Goal: Task Accomplishment & Management: Use online tool/utility

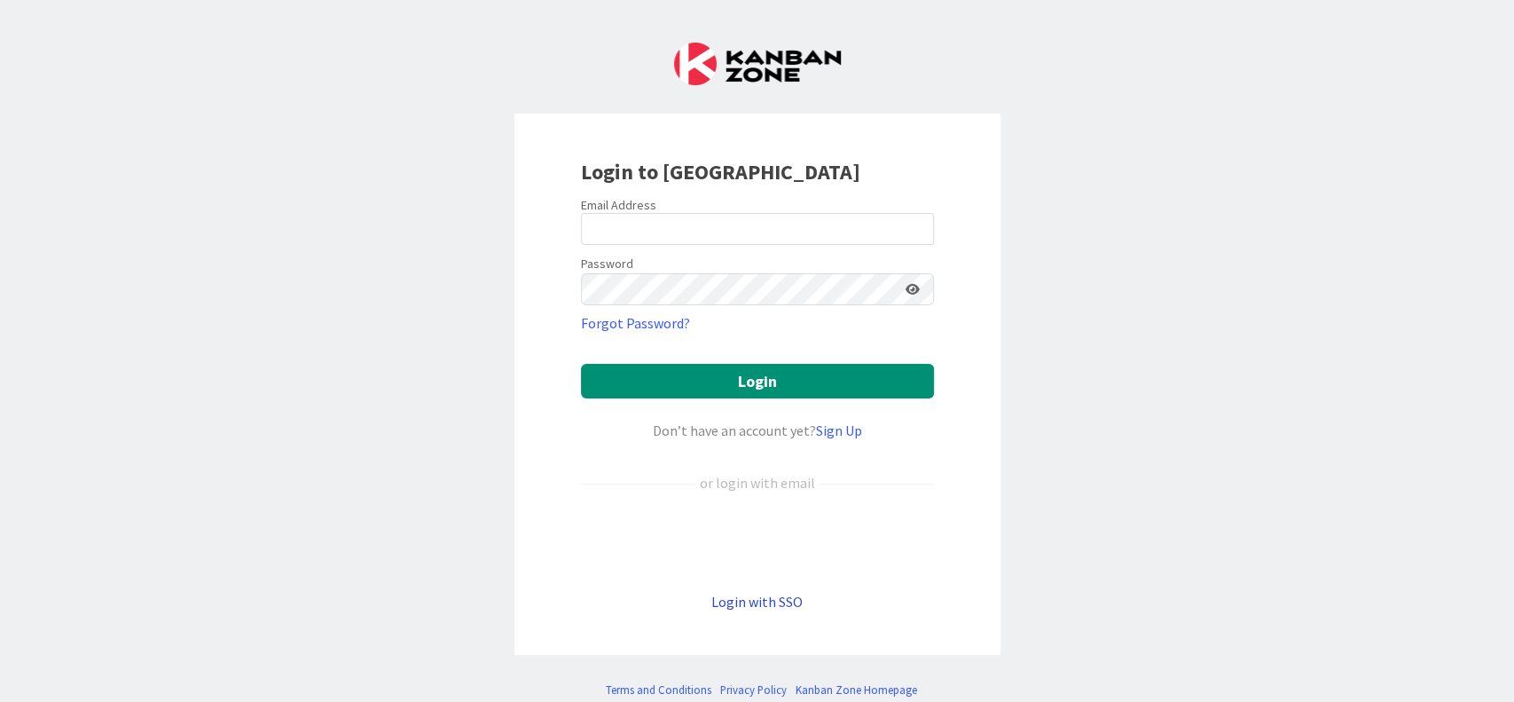
click at [759, 606] on link "Login with SSO" at bounding box center [756, 601] width 91 height 18
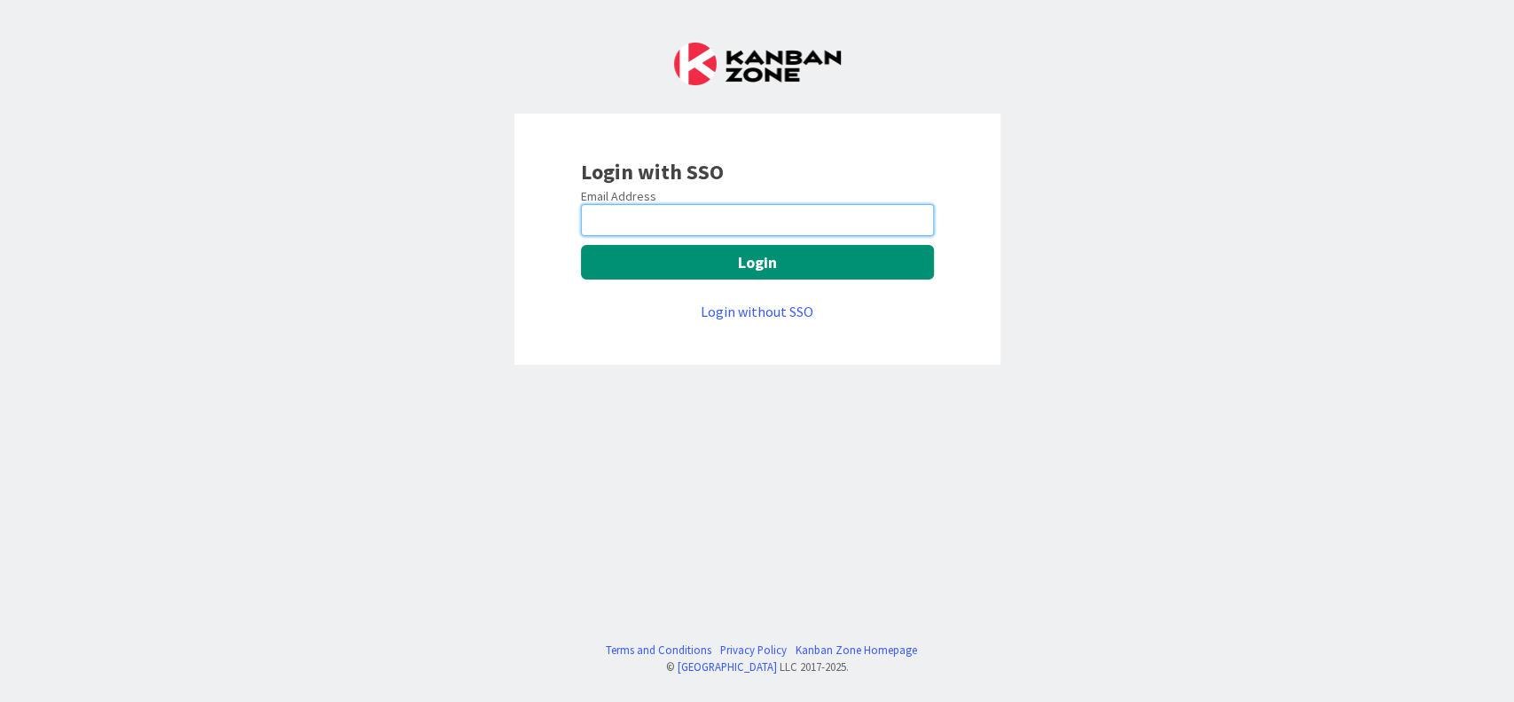
click at [615, 214] on input "email" at bounding box center [757, 220] width 353 height 32
type input "[PERSON_NAME][EMAIL_ADDRESS][PERSON_NAME][DOMAIN_NAME]"
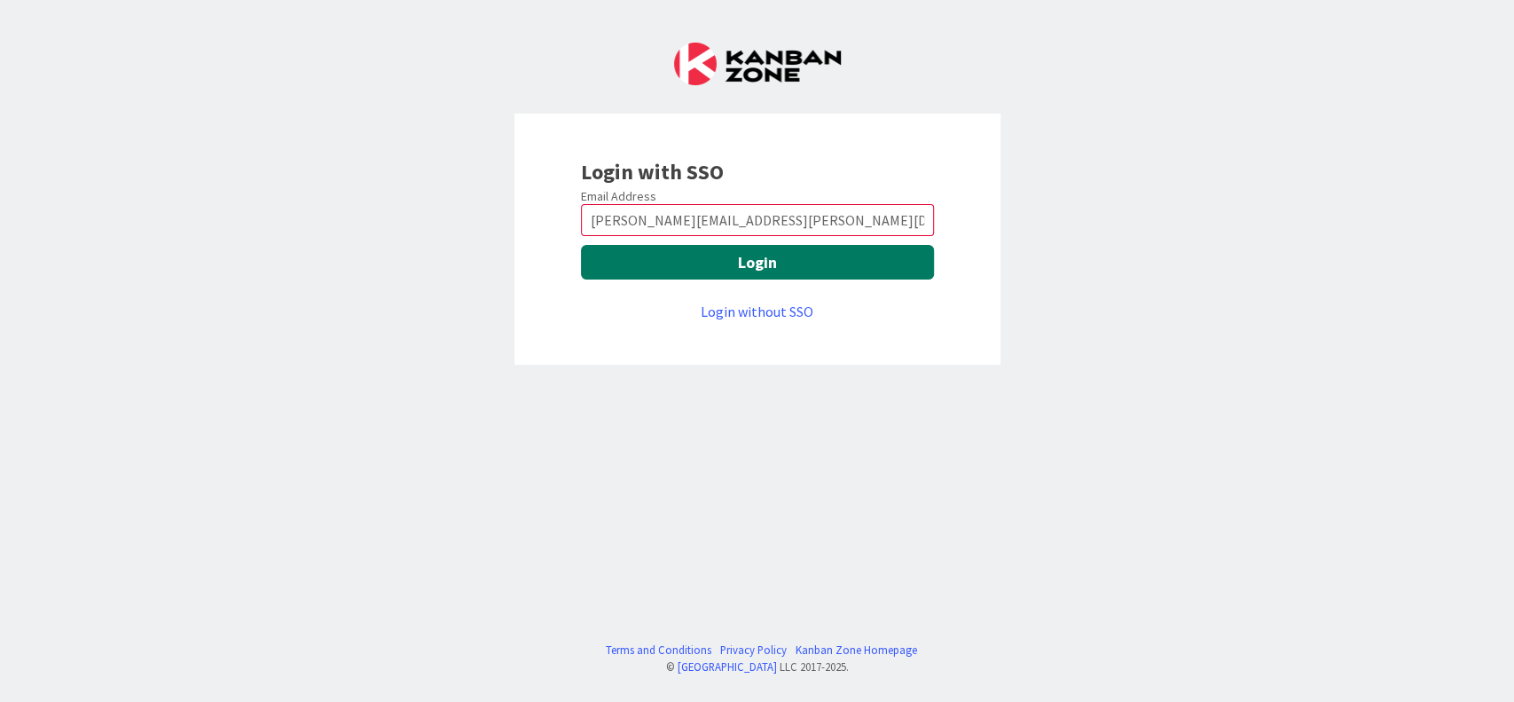
click at [726, 268] on button "Login" at bounding box center [757, 262] width 353 height 35
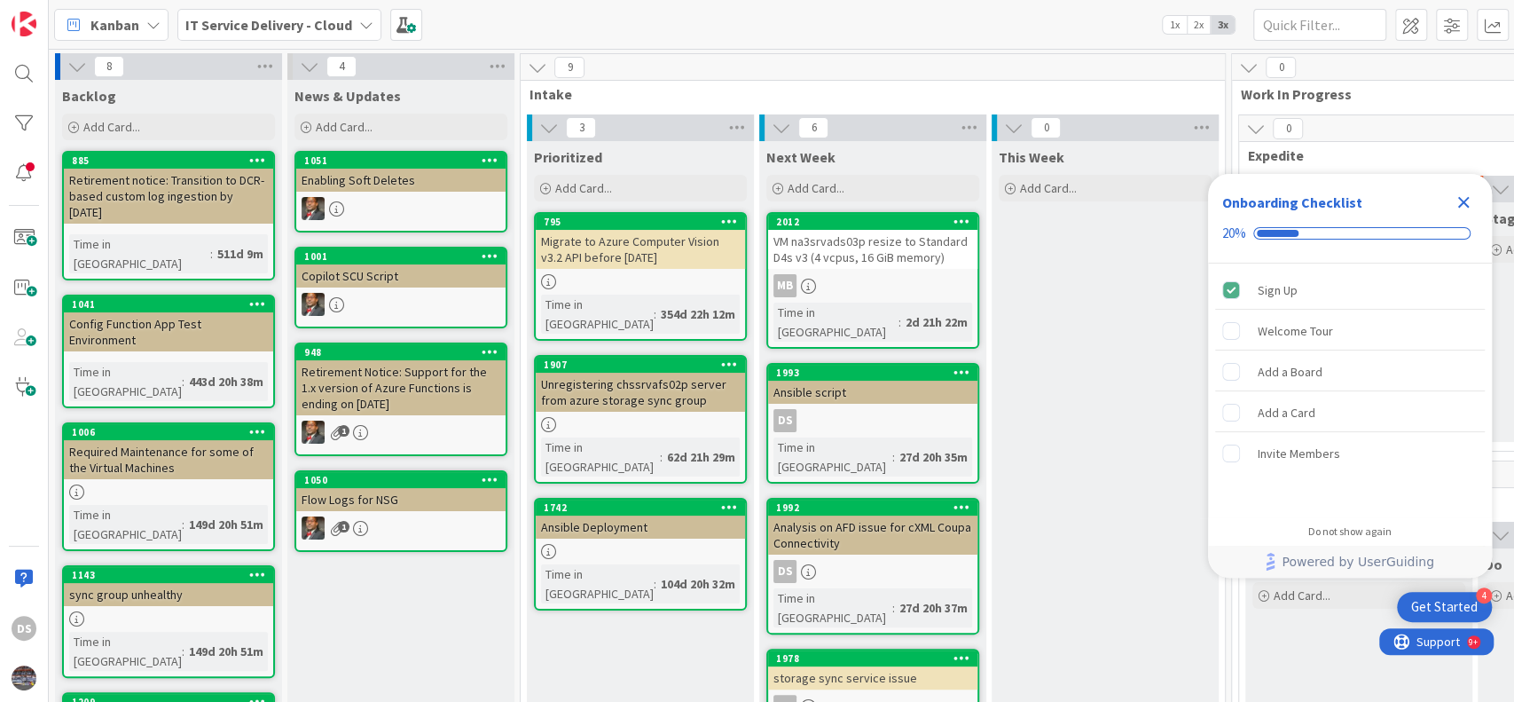
click at [1462, 201] on icon "Close Checklist" at bounding box center [1464, 203] width 12 height 12
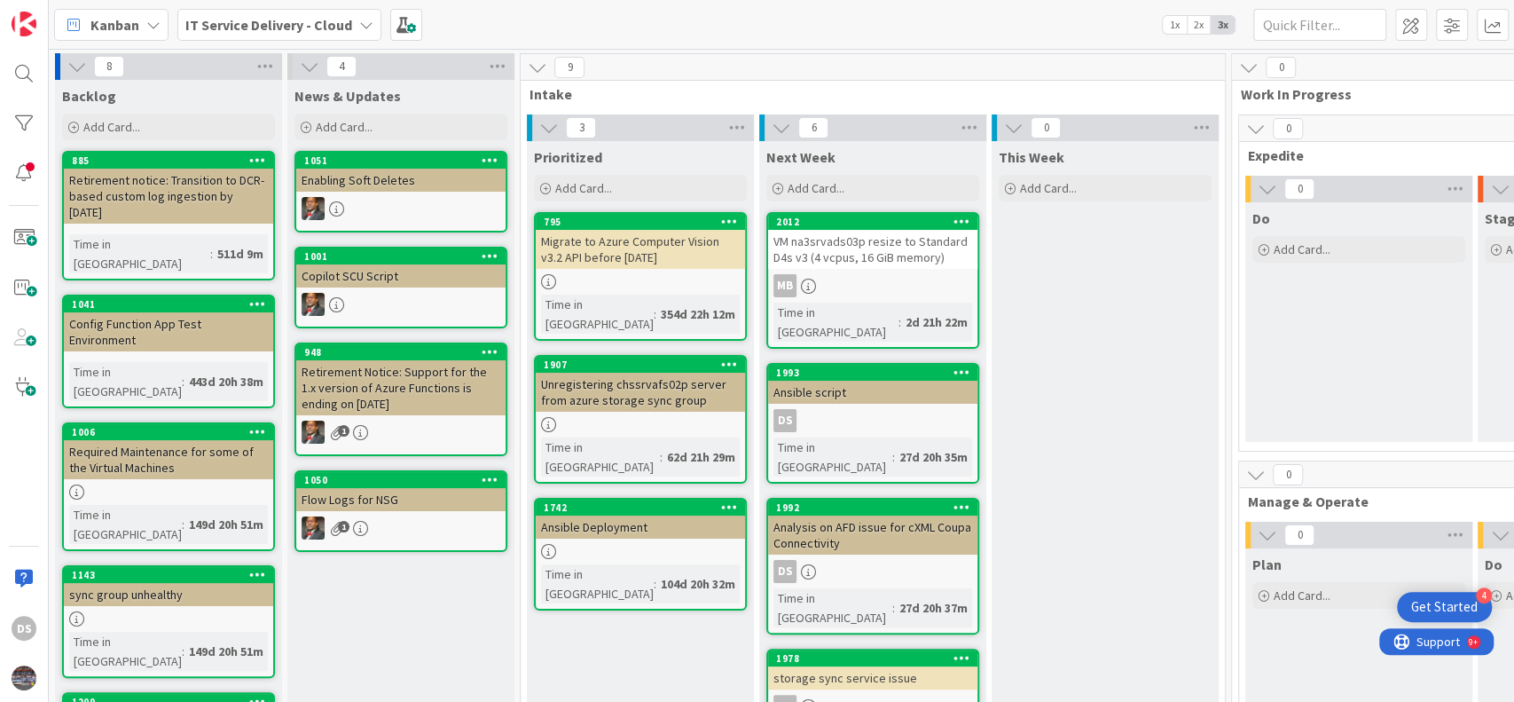
click at [905, 380] on div "Ansible script" at bounding box center [872, 391] width 209 height 23
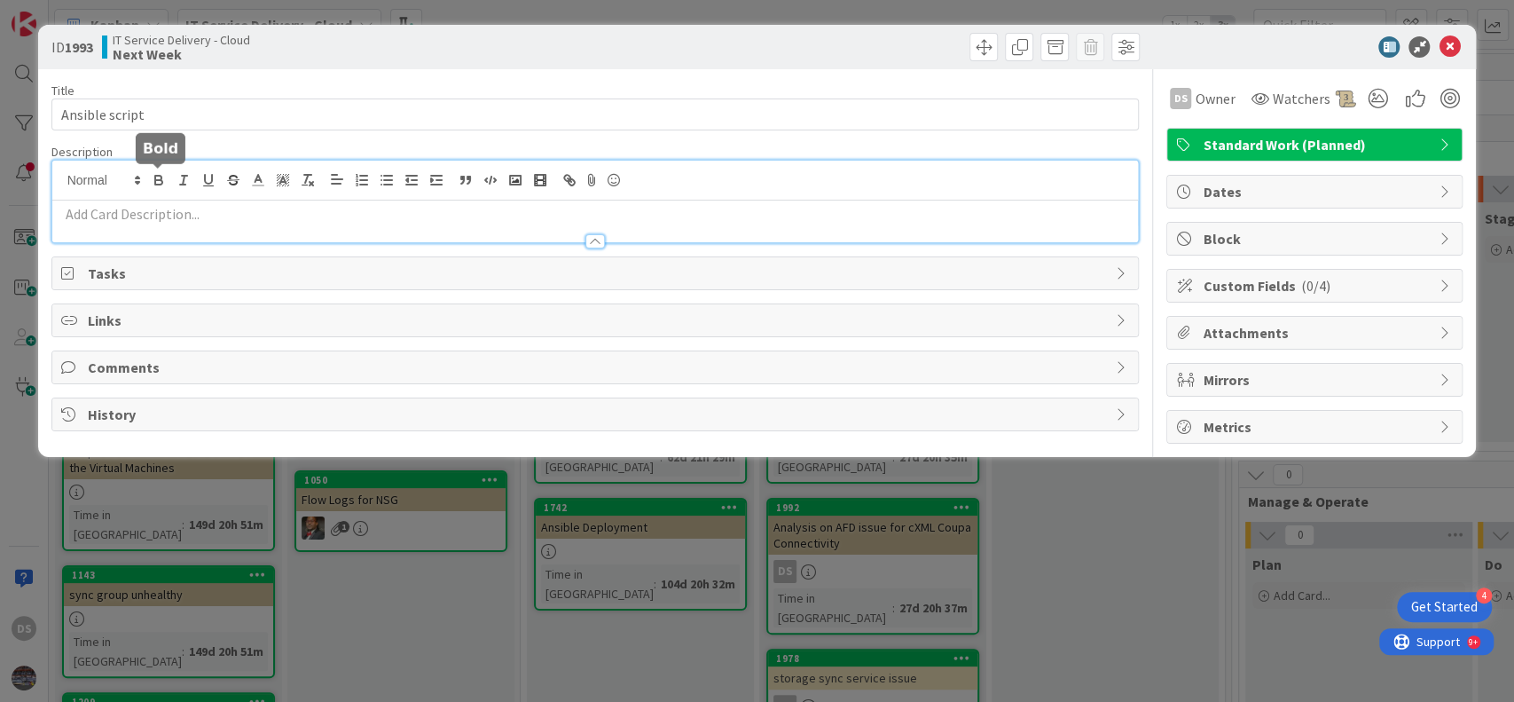
click at [156, 182] on div at bounding box center [595, 202] width 1086 height 82
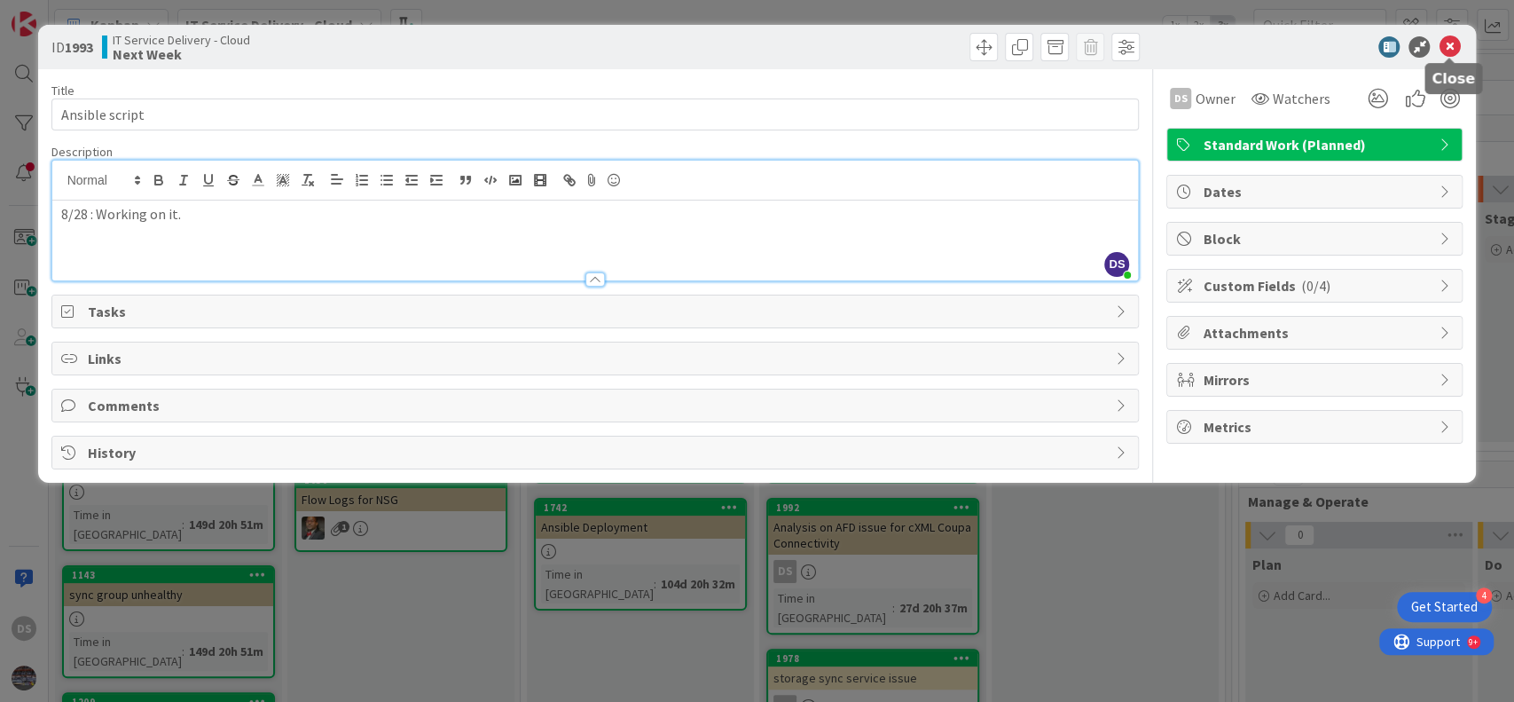
click at [1453, 45] on icon at bounding box center [1449, 46] width 21 height 21
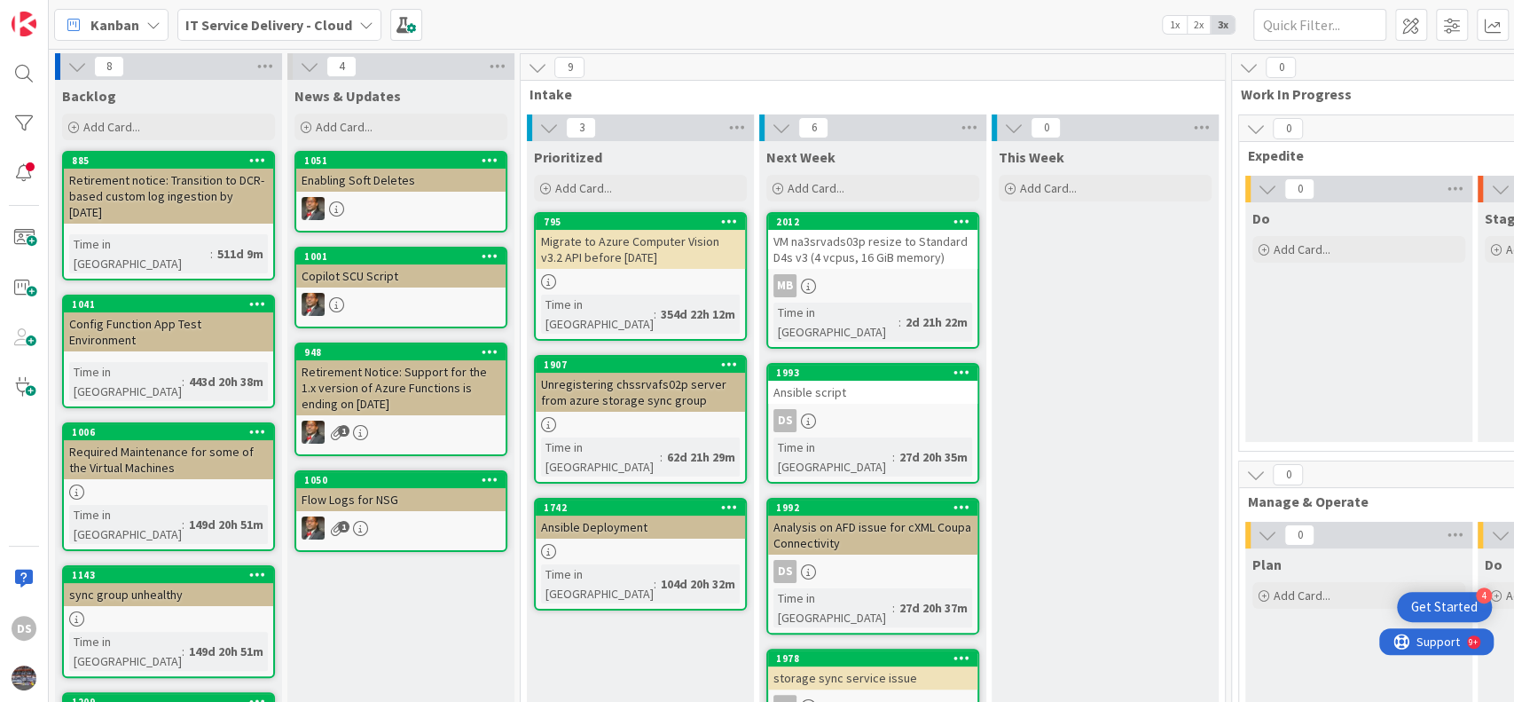
click at [889, 515] on div "Analysis on AFD issue for cXML Coupa Connectivity" at bounding box center [872, 534] width 209 height 39
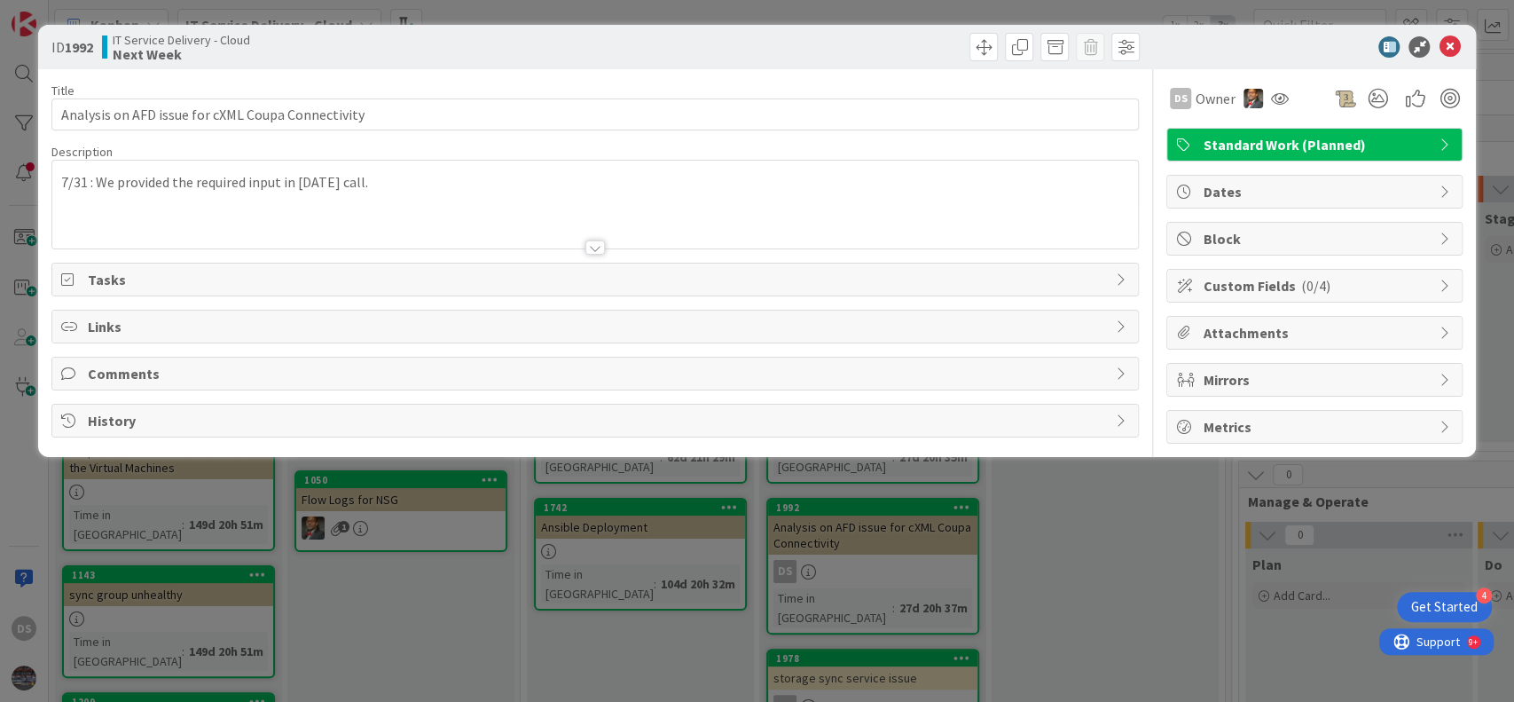
click at [64, 184] on div "7/31 : We provided the required input in today's call." at bounding box center [595, 205] width 1086 height 88
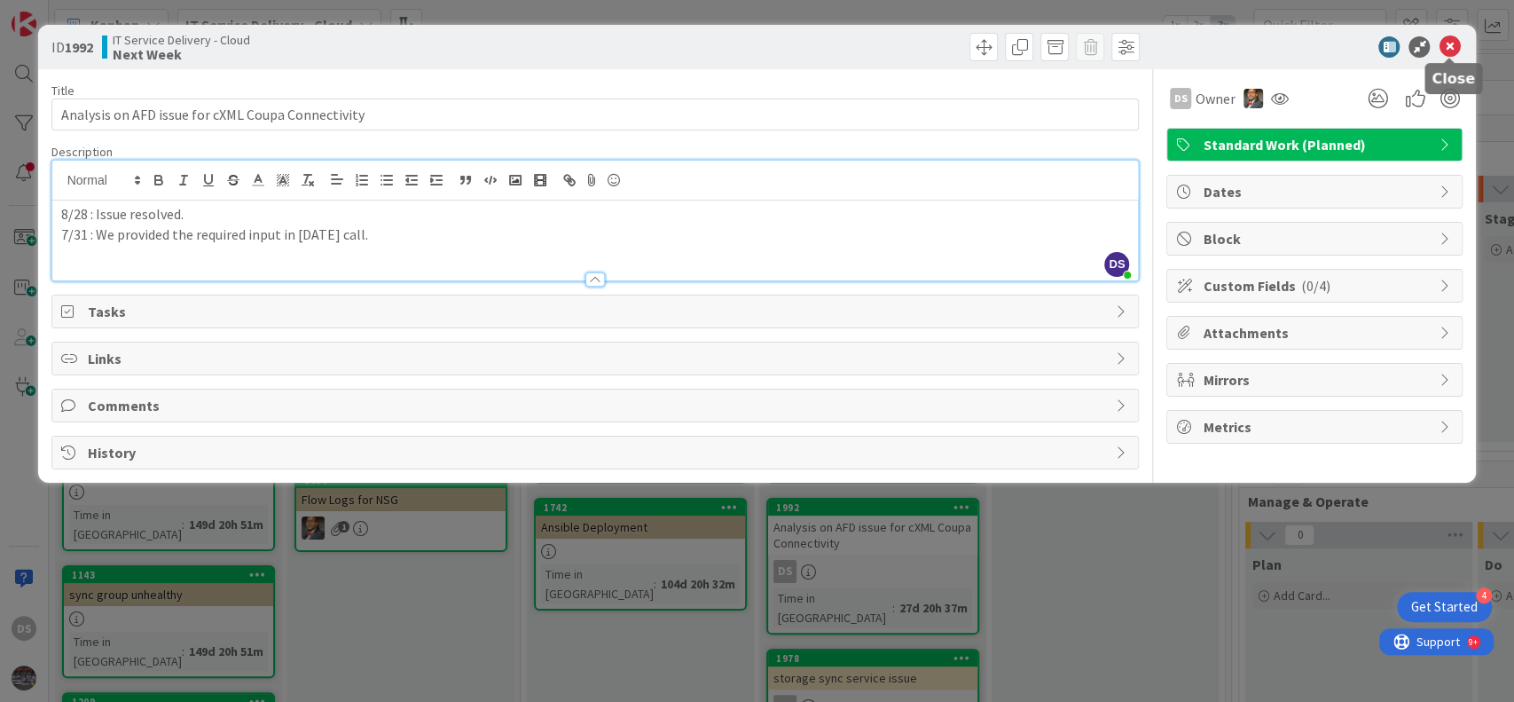
click at [1447, 52] on icon at bounding box center [1449, 46] width 21 height 21
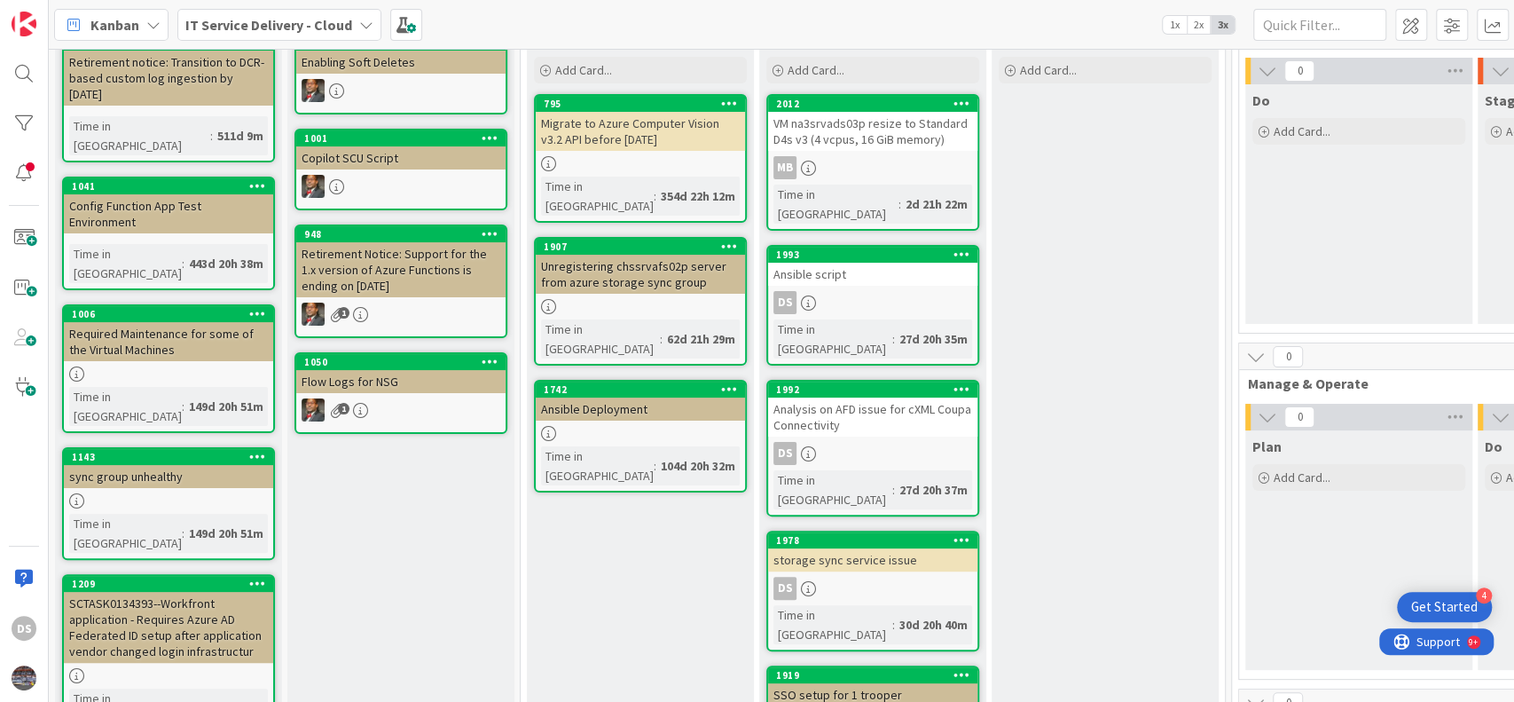
click at [861, 548] on div "storage sync service issue" at bounding box center [872, 559] width 209 height 23
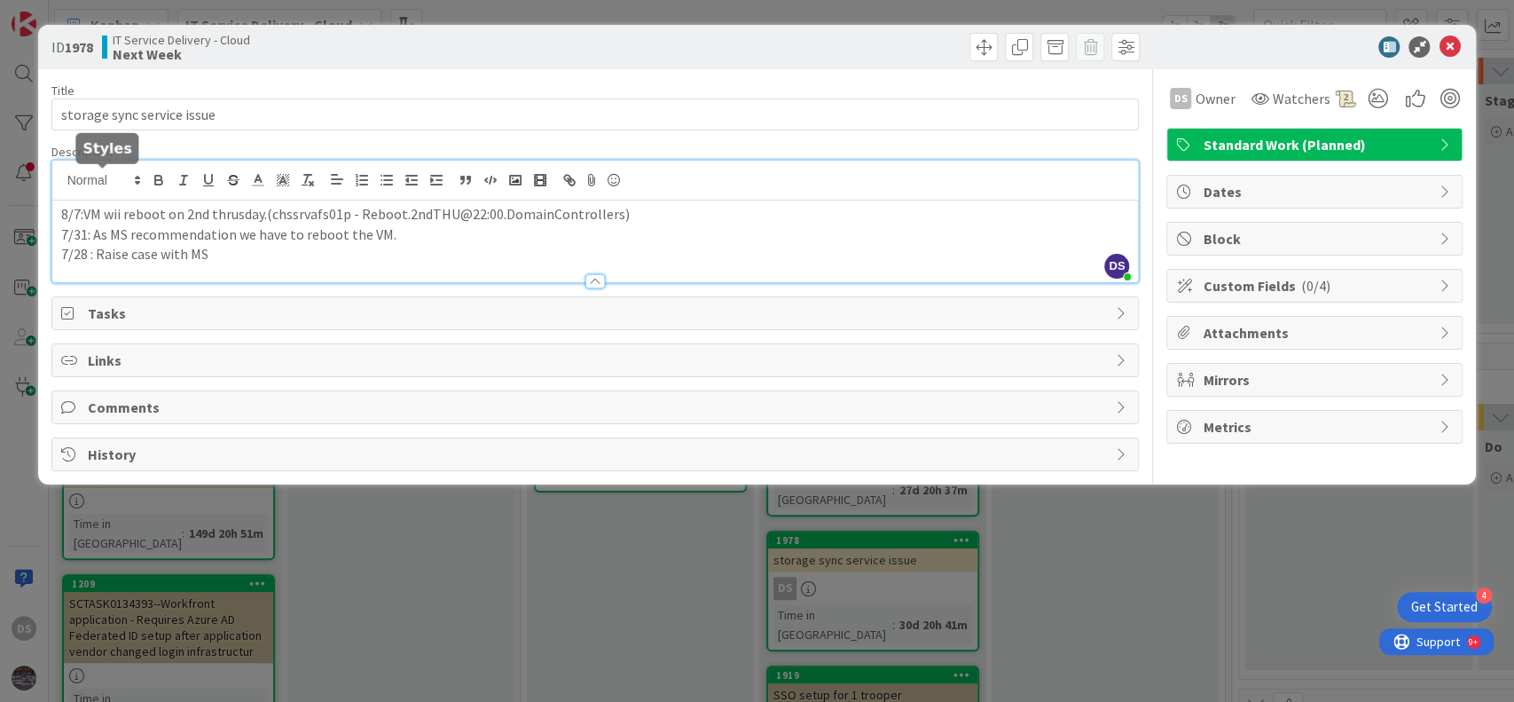
click at [60, 180] on div "DS Digvijay Singh just joined 8/7:VM wii reboot on 2nd thrusday.(chssrvafs01p -…" at bounding box center [595, 222] width 1086 height 122
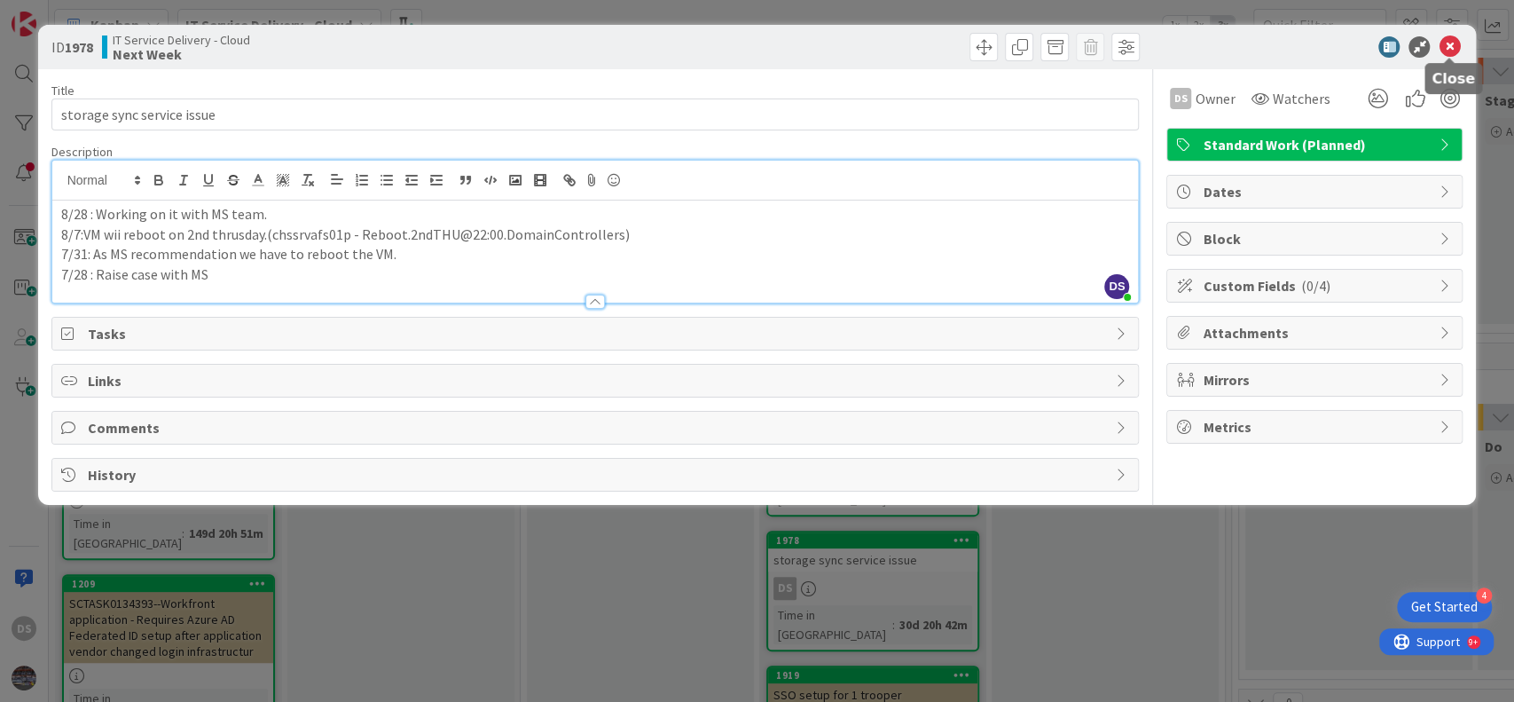
click at [1447, 45] on icon at bounding box center [1449, 46] width 21 height 21
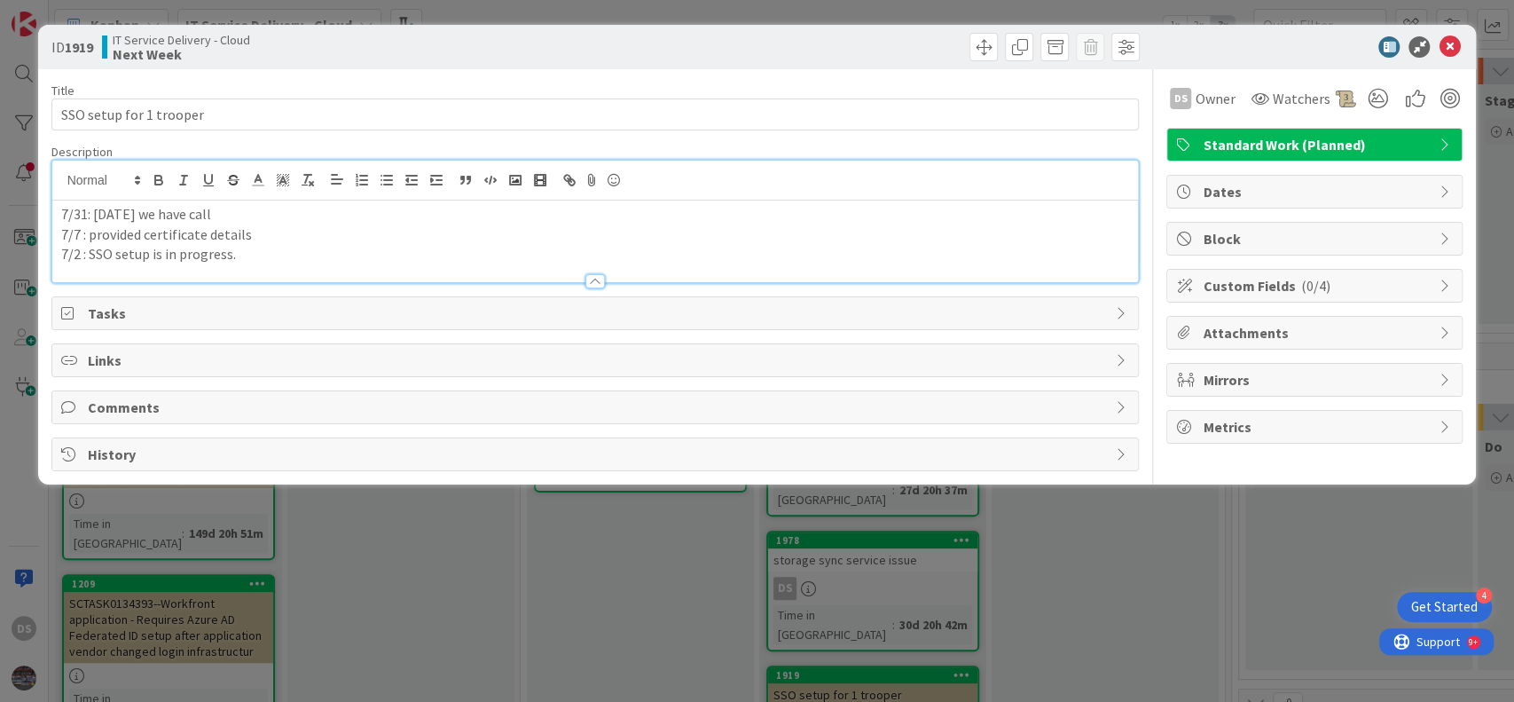
click at [56, 180] on div "7/31: Today we have call 7/7 : provided certificate details 7/2 : SSO setup is …" at bounding box center [595, 222] width 1086 height 122
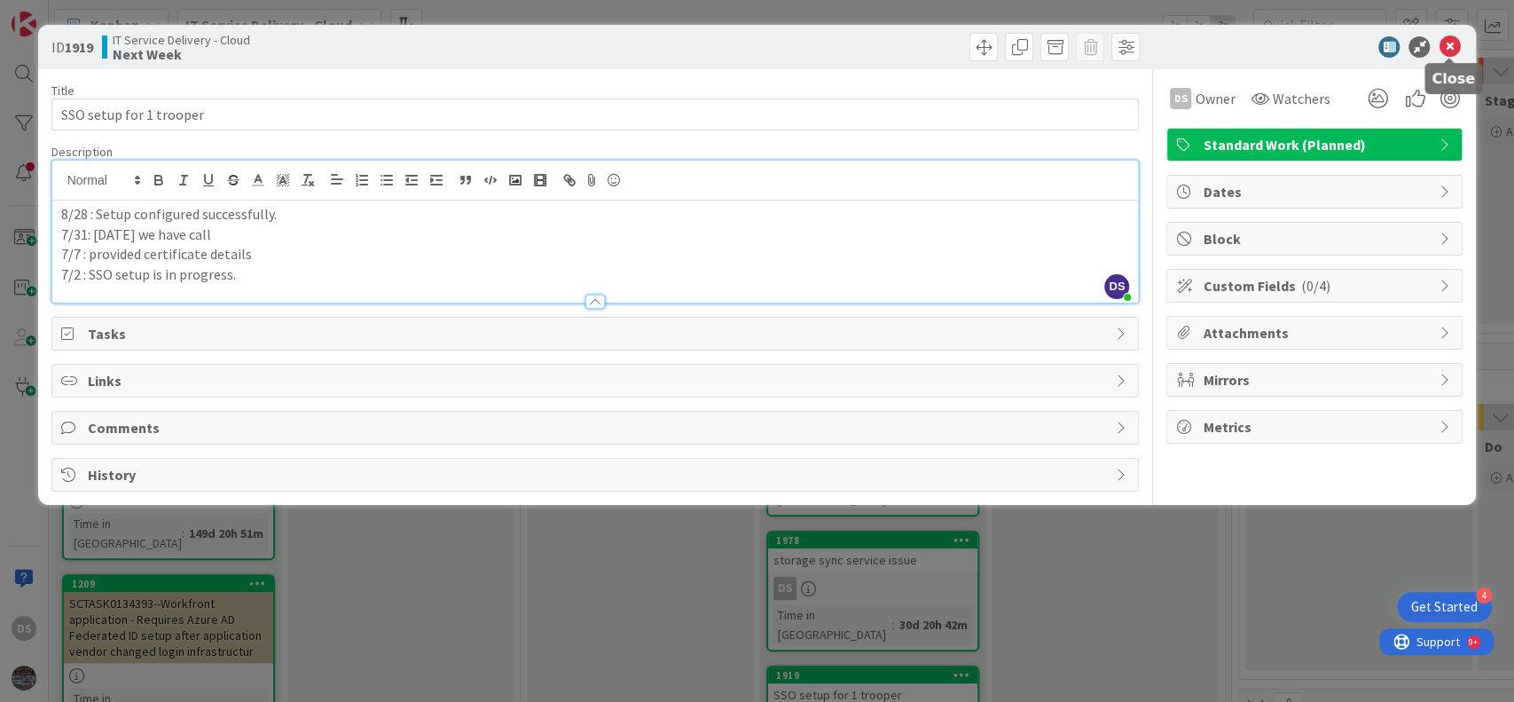
click at [1453, 51] on icon at bounding box center [1449, 46] width 21 height 21
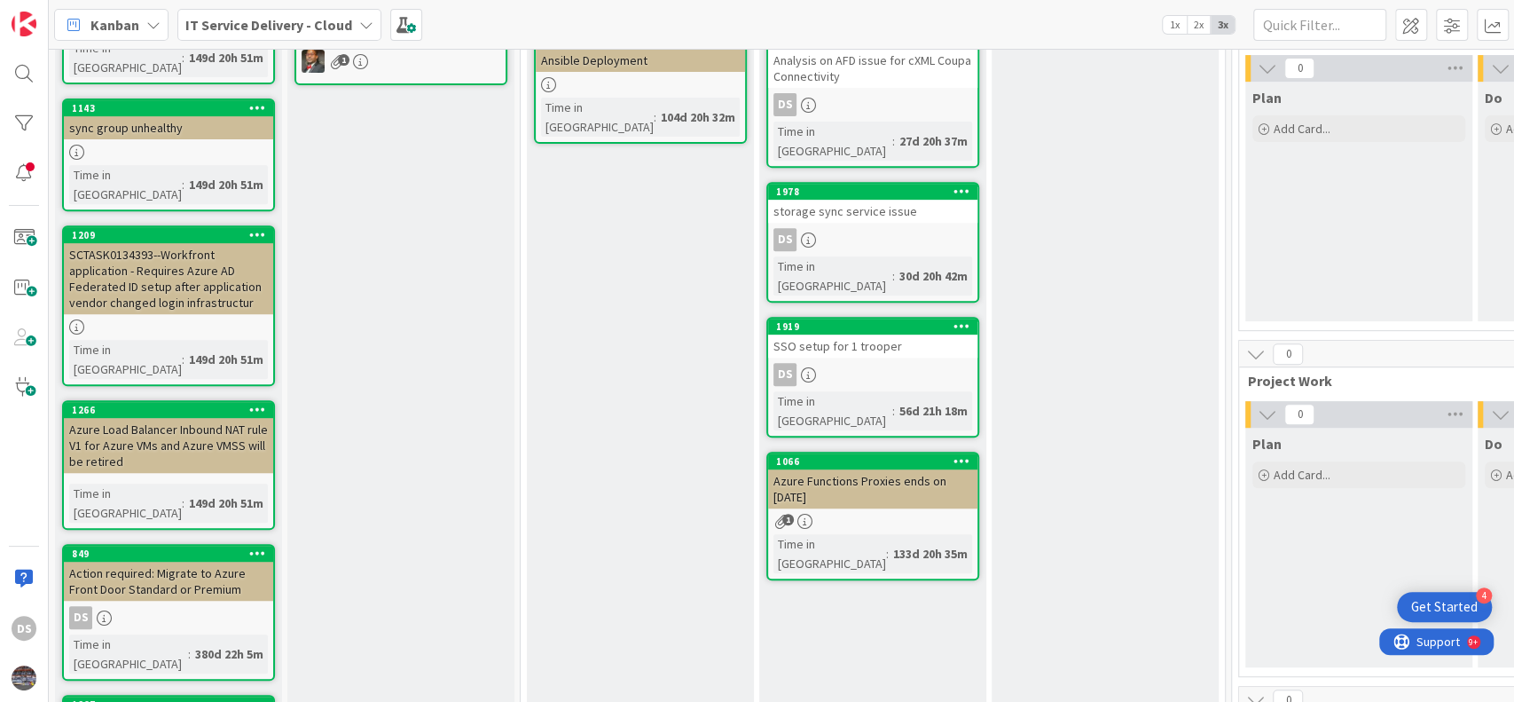
scroll to position [473, 0]
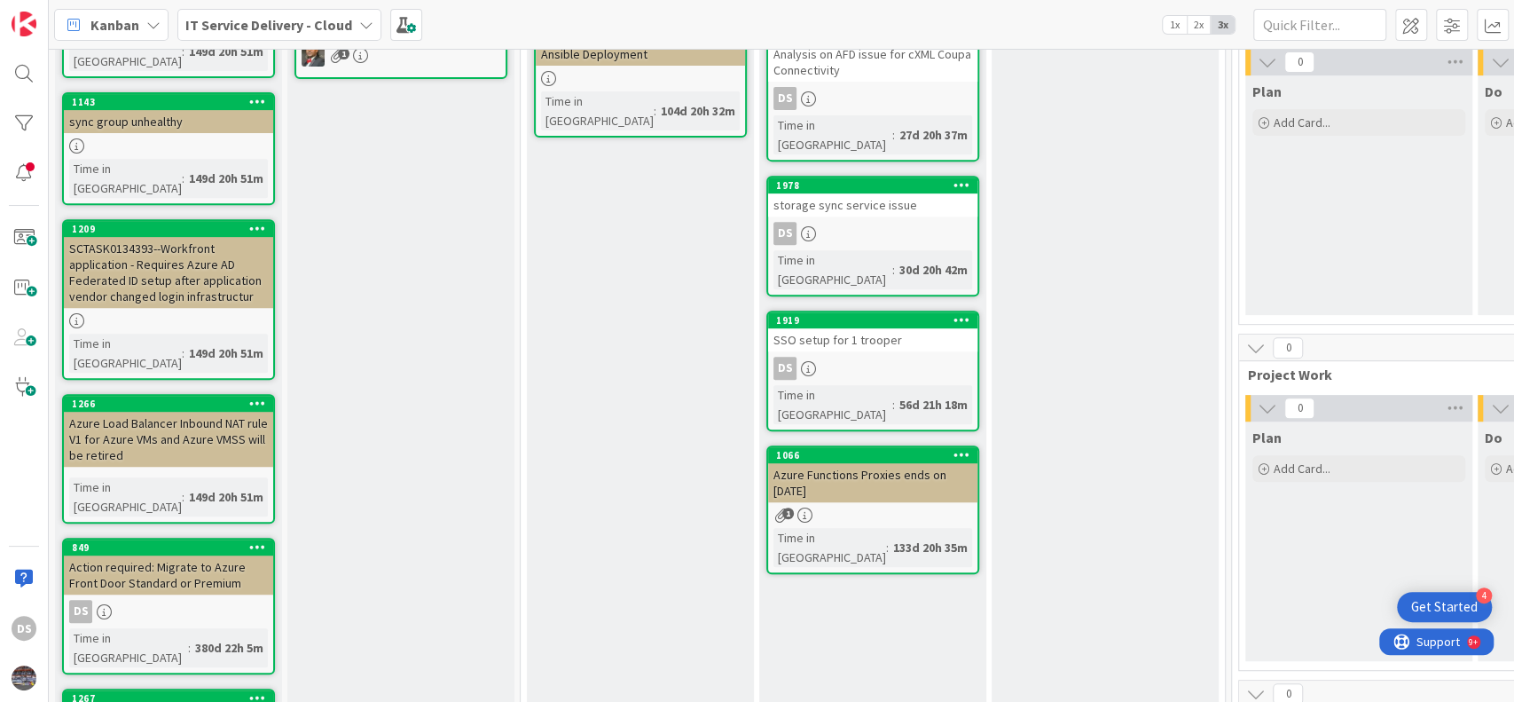
click at [368, 23] on div "IT Service Delivery - Cloud" at bounding box center [279, 25] width 204 height 32
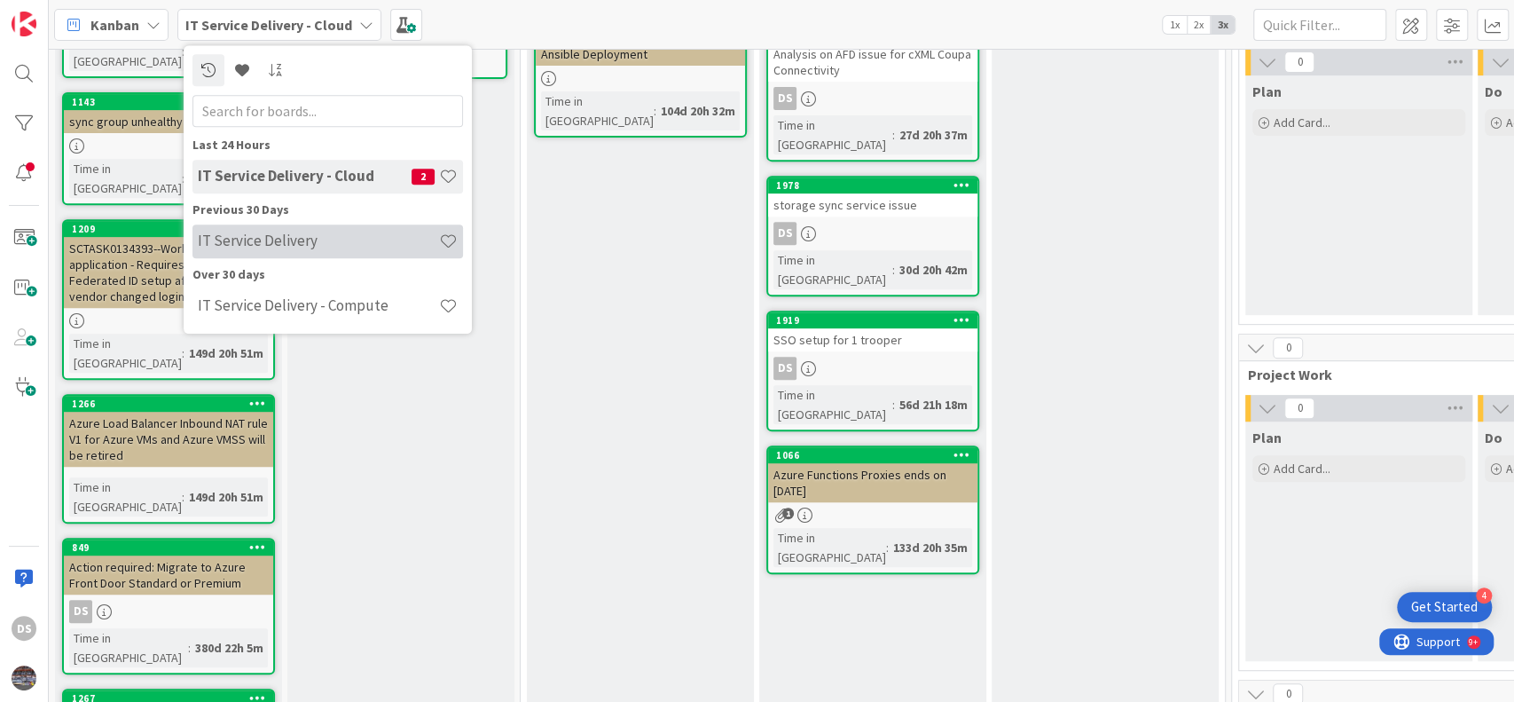
click at [275, 241] on h4 "IT Service Delivery" at bounding box center [318, 241] width 241 height 18
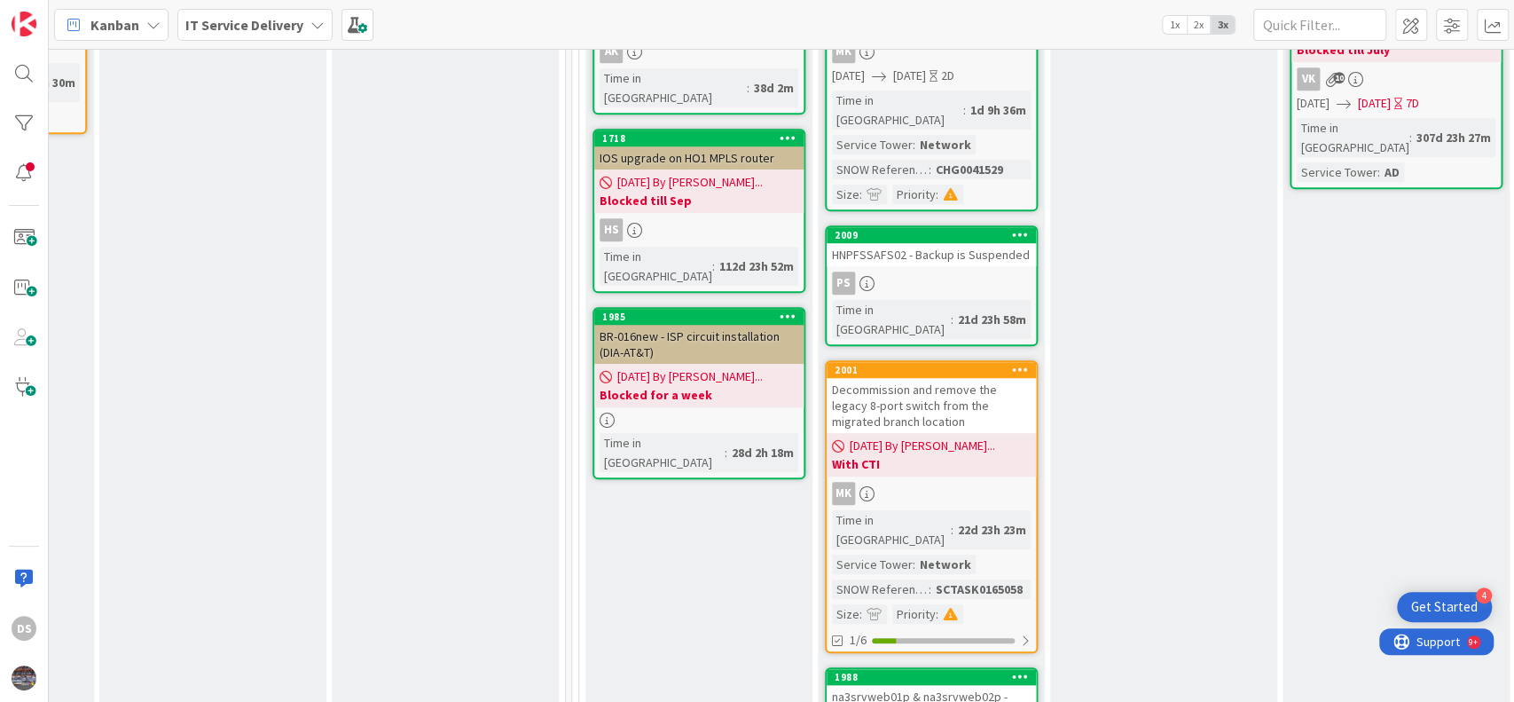
scroll to position [0, 660]
